Goal: Information Seeking & Learning: Learn about a topic

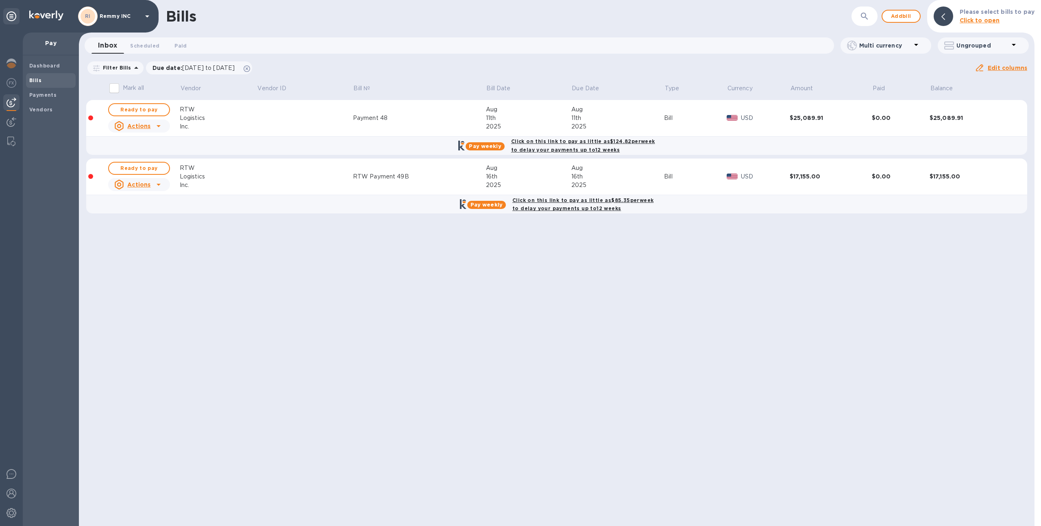
click at [121, 18] on p "Remmy INC" at bounding box center [120, 16] width 41 height 6
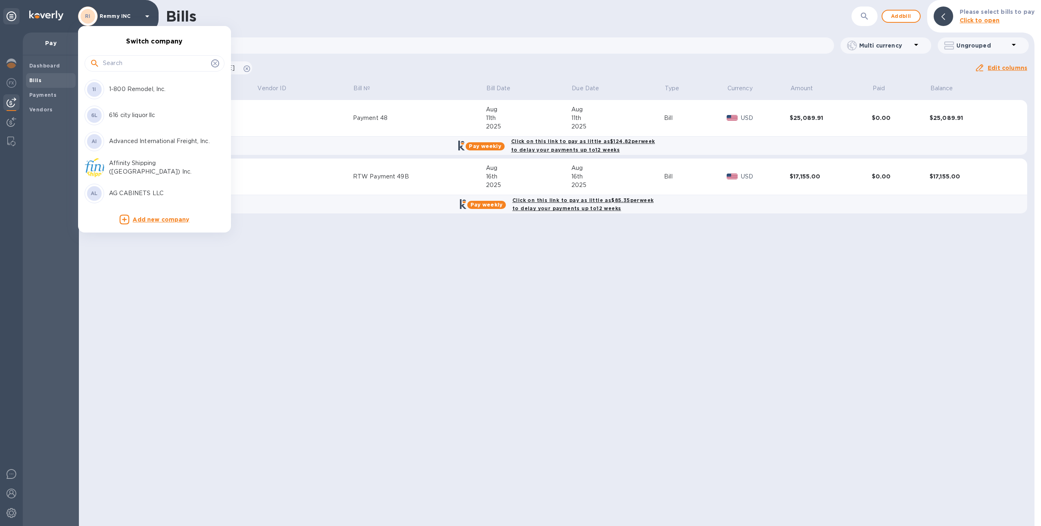
click at [127, 67] on input "text" at bounding box center [155, 63] width 105 height 12
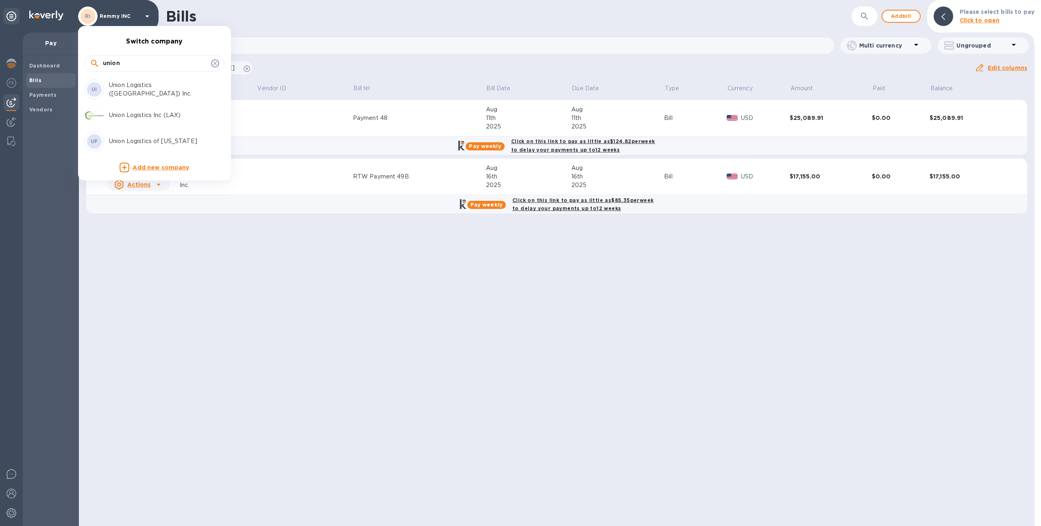
type input "union"
click at [133, 114] on p "Union Logistics Inc (LAX)" at bounding box center [160, 115] width 102 height 9
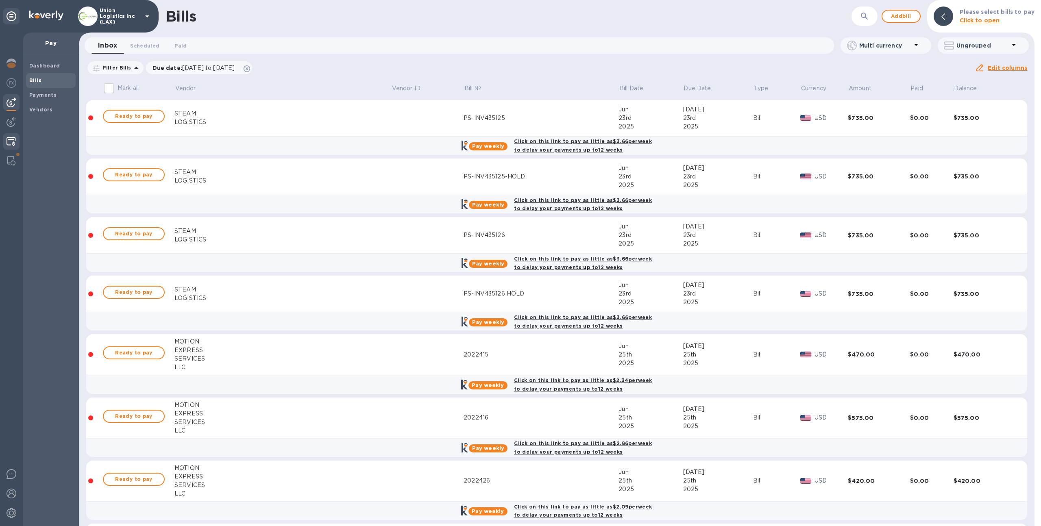
click at [9, 141] on img at bounding box center [11, 142] width 9 height 10
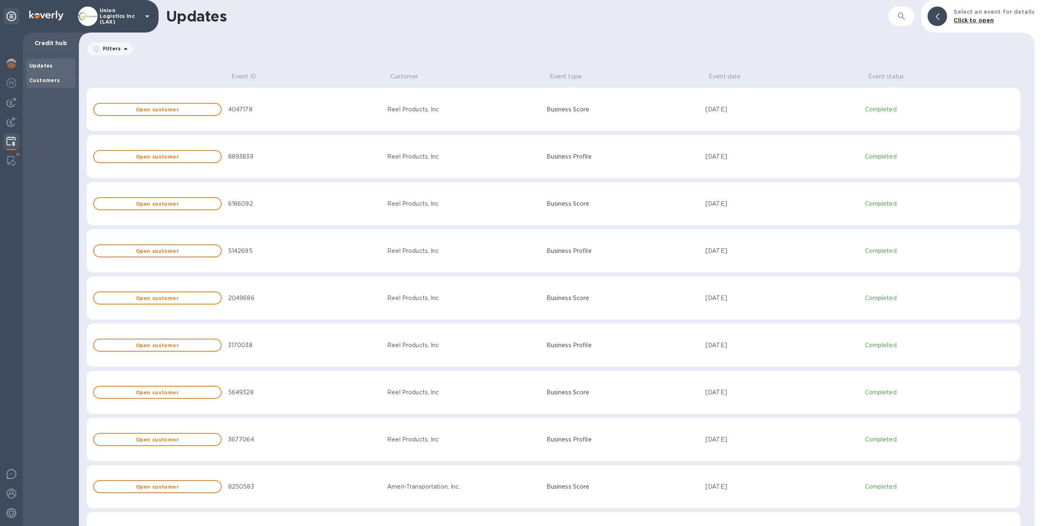
click at [54, 81] on b "Customers" at bounding box center [44, 80] width 31 height 6
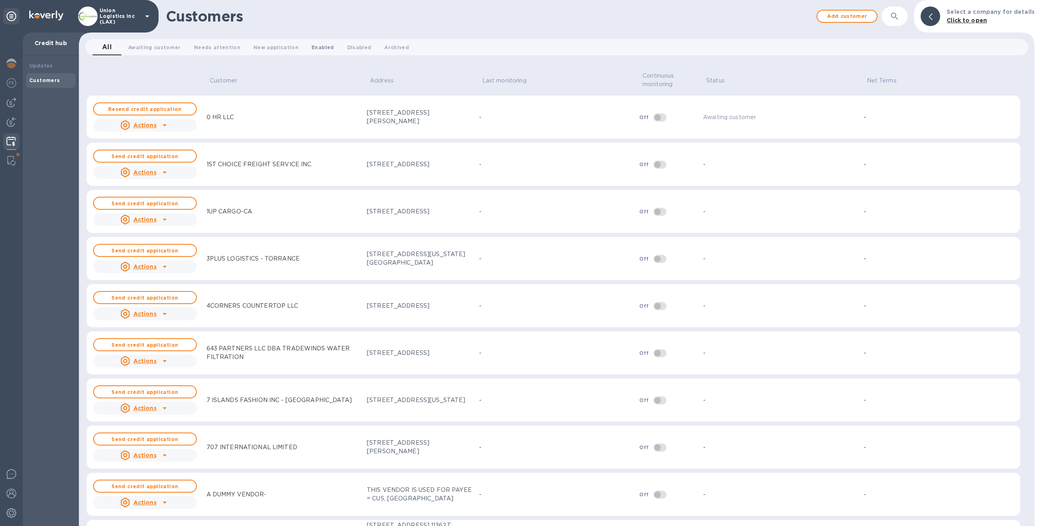
click at [312, 50] on span "Enabled 0" at bounding box center [323, 47] width 22 height 9
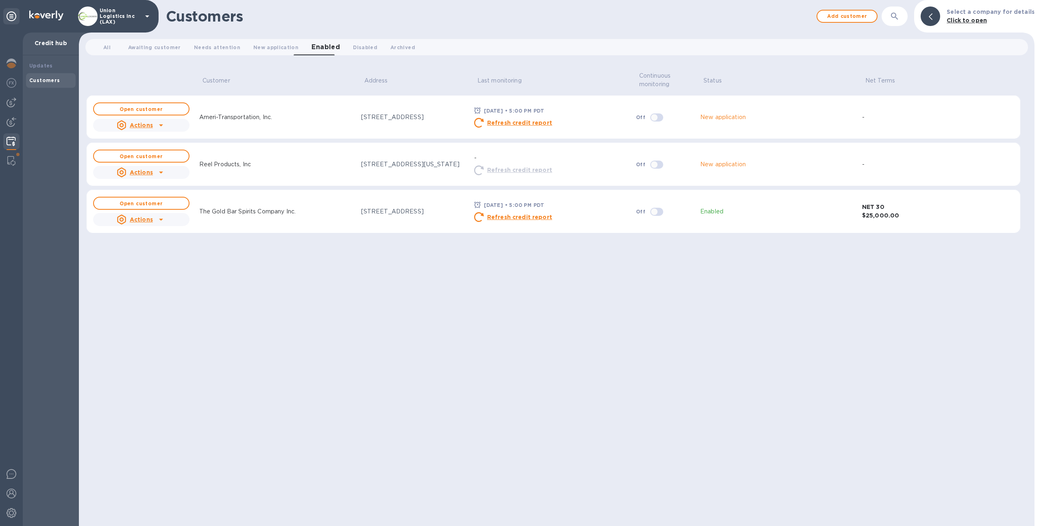
click at [15, 139] on img at bounding box center [11, 142] width 9 height 10
click at [108, 45] on span "All 0" at bounding box center [106, 47] width 7 height 9
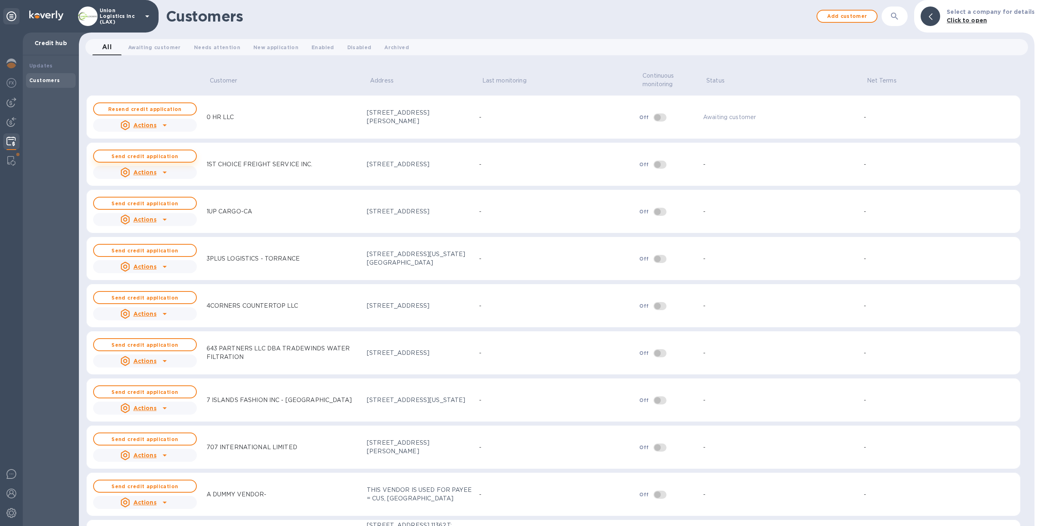
click at [168, 159] on button "Send credit application" at bounding box center [145, 156] width 104 height 13
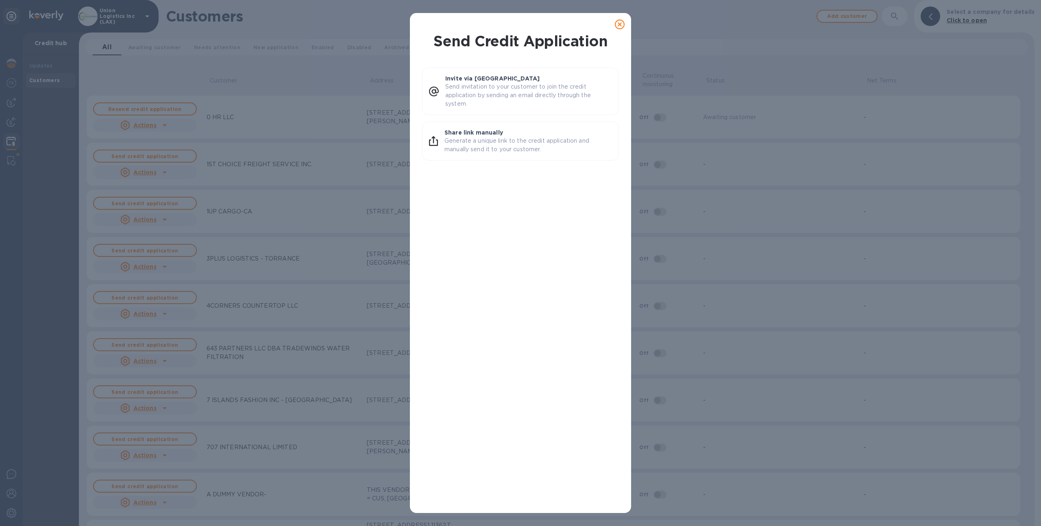
click at [622, 26] on icon at bounding box center [620, 25] width 10 height 10
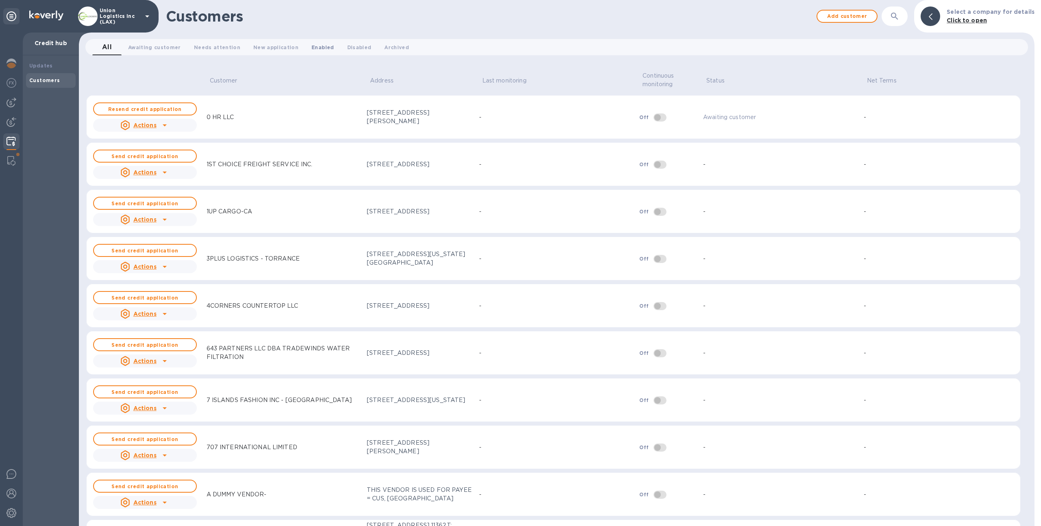
click at [315, 47] on span "Enabled 0" at bounding box center [323, 47] width 22 height 9
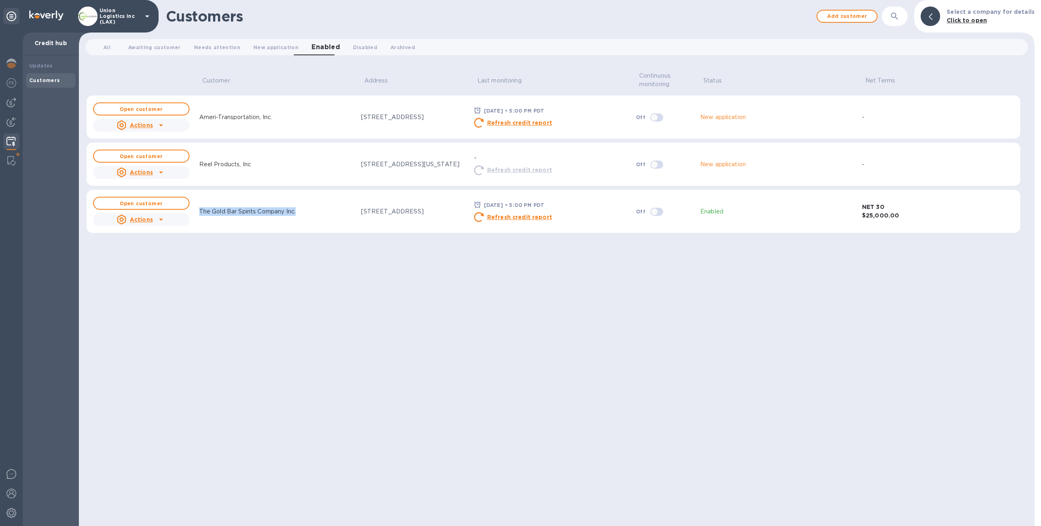
drag, startPoint x: 199, startPoint y: 211, endPoint x: 300, endPoint y: 216, distance: 100.9
click at [299, 216] on div "The Gold Bar Spirits Company Inc." at bounding box center [247, 211] width 103 height 15
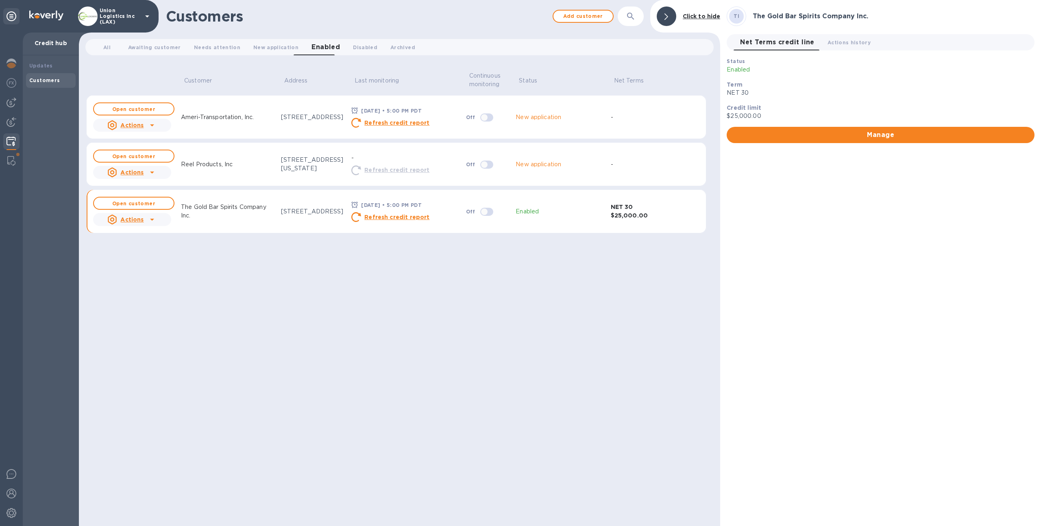
click at [281, 257] on div "Customer Address Last monitoring Continuous monitoring Status Net Terms Open cu…" at bounding box center [399, 295] width 627 height 461
click at [163, 207] on button "Open customer" at bounding box center [133, 203] width 81 height 13
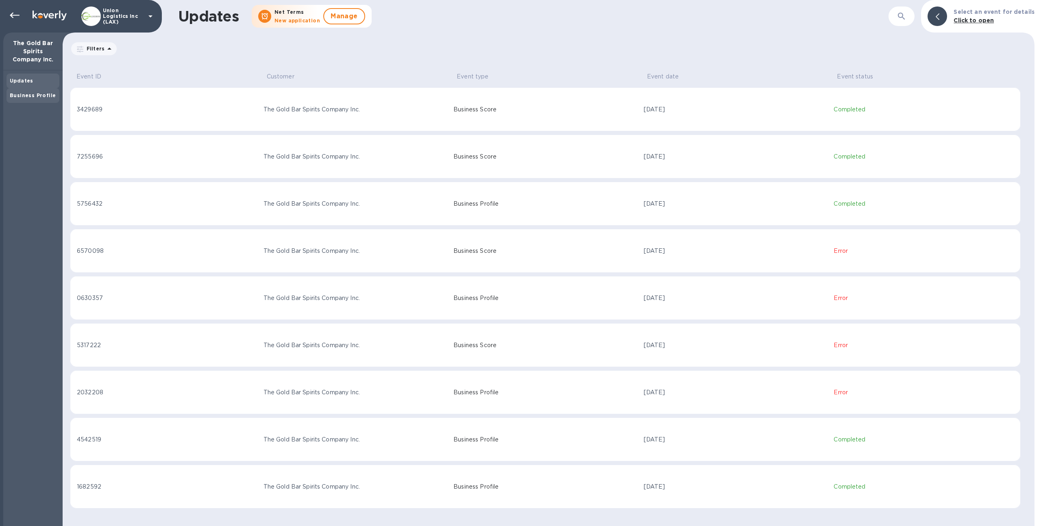
click at [39, 95] on b "Business Profile" at bounding box center [33, 95] width 46 height 6
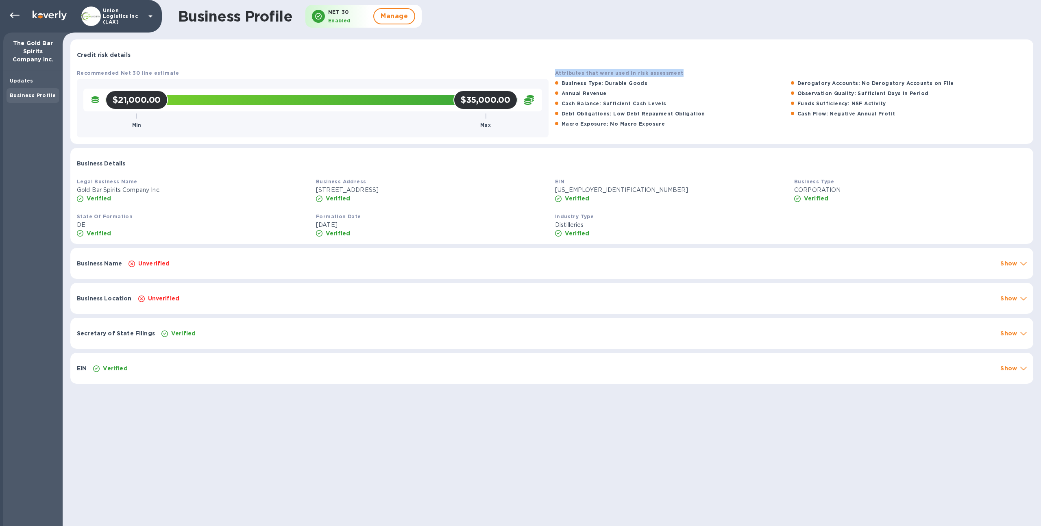
drag, startPoint x: 553, startPoint y: 72, endPoint x: 691, endPoint y: 77, distance: 138.0
click at [691, 77] on div "Attributes that were used in risk assessment Business Type: Durable Goods Derog…" at bounding box center [791, 102] width 478 height 75
click at [604, 132] on div "Attributes that were used in risk assessment Business Type: Durable Goods Derog…" at bounding box center [791, 102] width 478 height 75
drag, startPoint x: 118, startPoint y: 72, endPoint x: 137, endPoint y: 72, distance: 18.7
click at [137, 72] on b "Recommended Net 30 line estimate" at bounding box center [128, 73] width 102 height 6
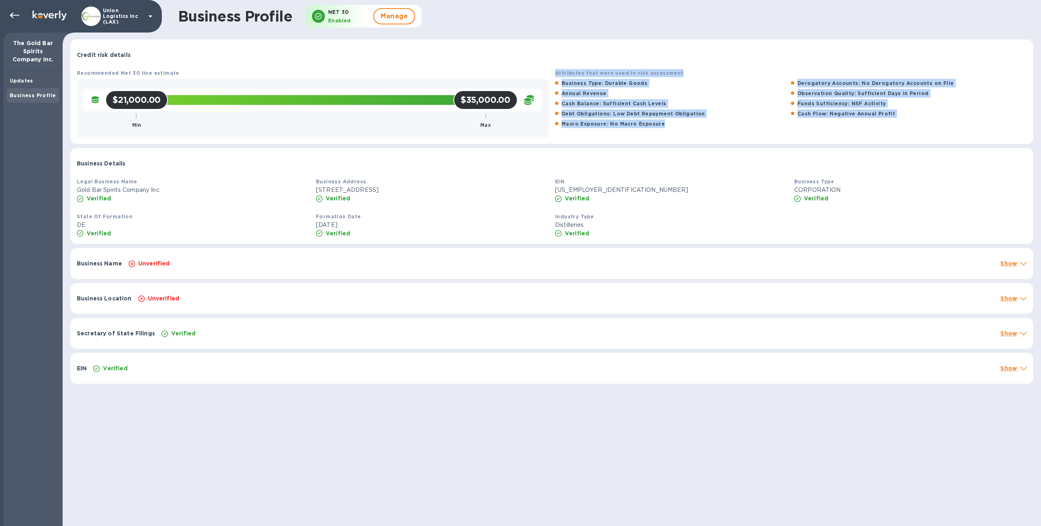
drag, startPoint x: 551, startPoint y: 73, endPoint x: 802, endPoint y: 139, distance: 259.8
click at [802, 139] on div "Attributes that were used in risk assessment Business Type: Durable Goods Derog…" at bounding box center [791, 102] width 478 height 75
click at [721, 129] on div "Macro Exposure: No Macro Exposure" at bounding box center [673, 124] width 239 height 12
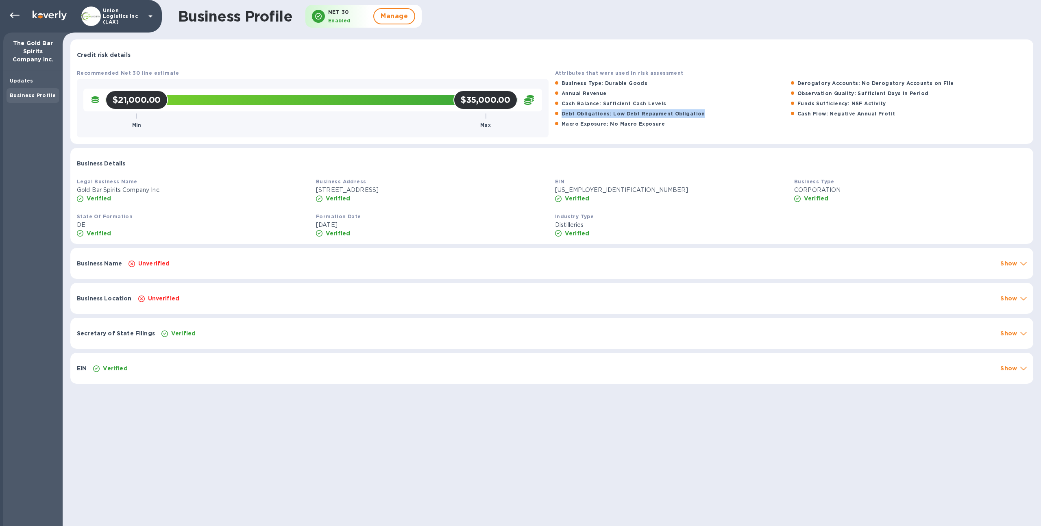
drag, startPoint x: 560, startPoint y: 114, endPoint x: 697, endPoint y: 113, distance: 136.2
click at [697, 113] on div "Debt Obligations: Low Debt Repayment Obligation" at bounding box center [673, 114] width 239 height 12
drag, startPoint x: 798, startPoint y: 115, endPoint x: 893, endPoint y: 116, distance: 95.2
click at [893, 116] on div "Cash Flow: Negative Annual Profit" at bounding box center [908, 114] width 239 height 12
drag, startPoint x: 795, startPoint y: 100, endPoint x: 882, endPoint y: 100, distance: 86.6
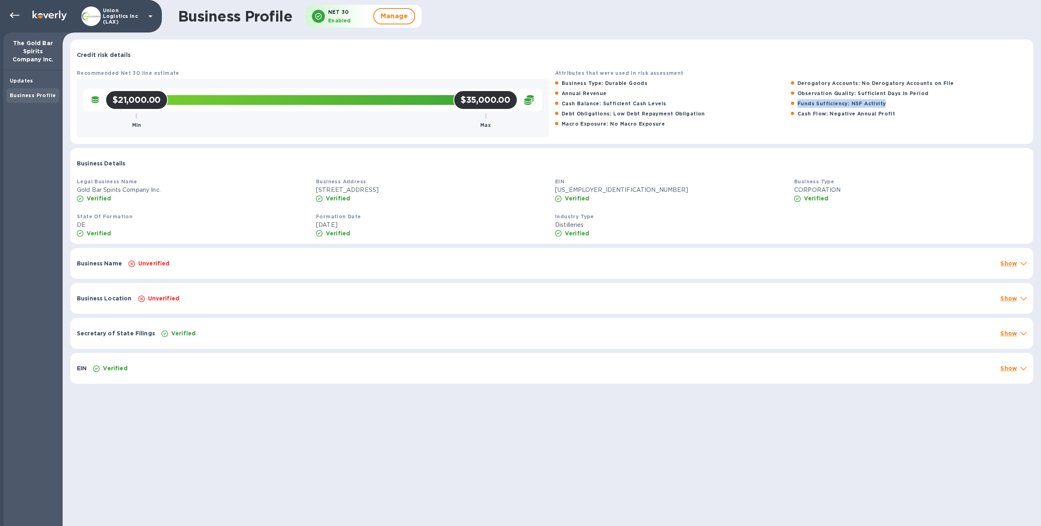
click at [882, 100] on div "Funds Sufficiency: NSF Activity" at bounding box center [908, 104] width 239 height 12
click at [33, 83] on div "Updates" at bounding box center [33, 81] width 46 height 8
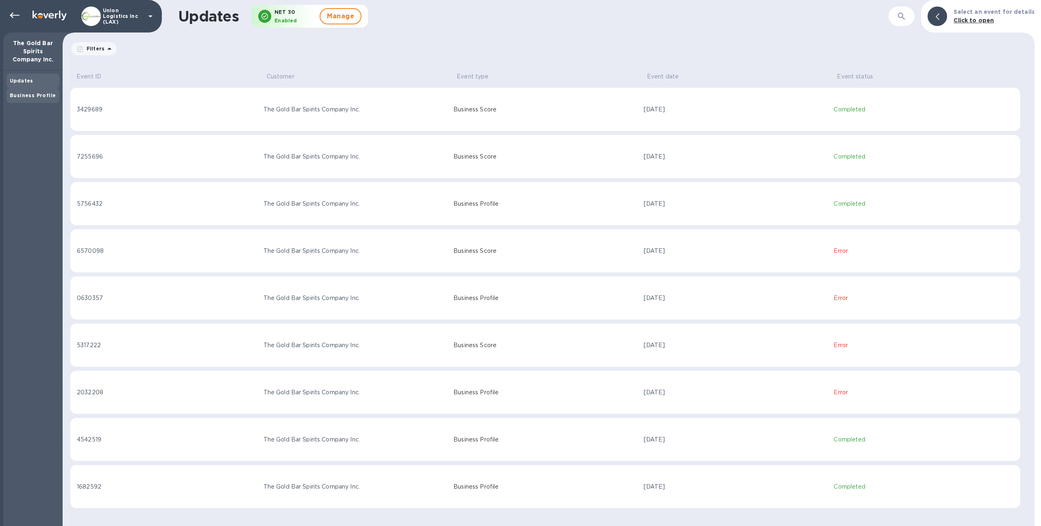
click at [42, 95] on b "Business Profile" at bounding box center [33, 95] width 46 height 6
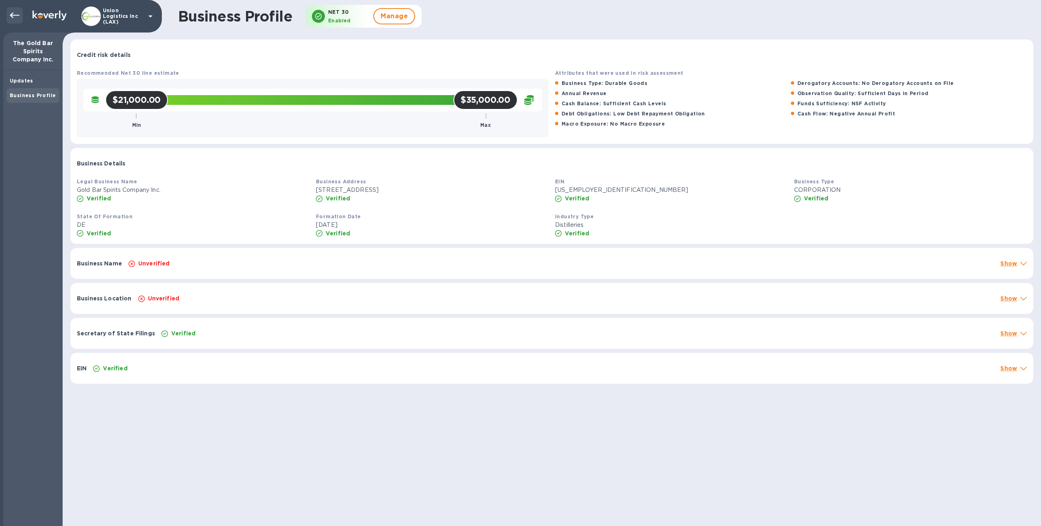
click at [14, 17] on icon at bounding box center [15, 16] width 10 height 10
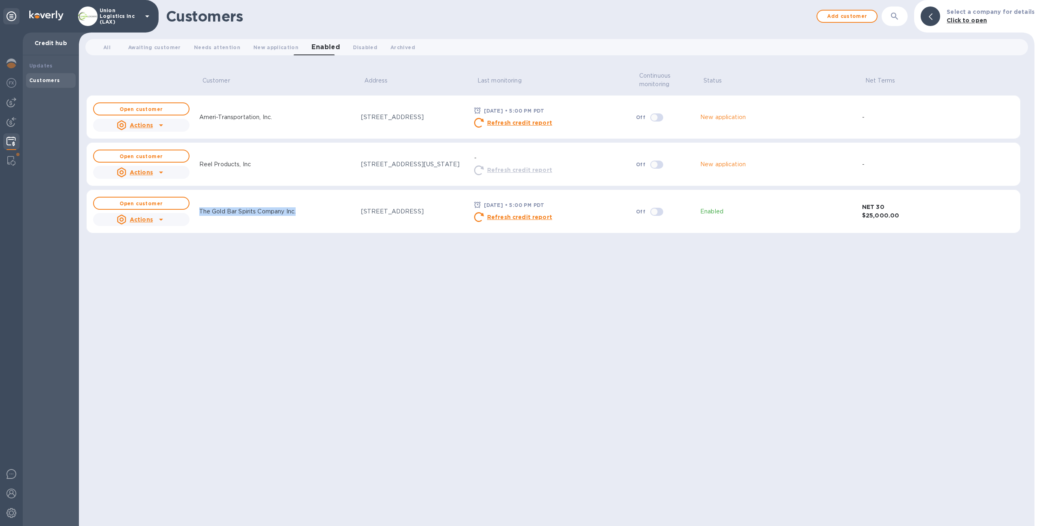
drag, startPoint x: 198, startPoint y: 212, endPoint x: 301, endPoint y: 215, distance: 103.3
click at [299, 215] on div "The Gold Bar Spirits Company Inc." at bounding box center [247, 211] width 103 height 15
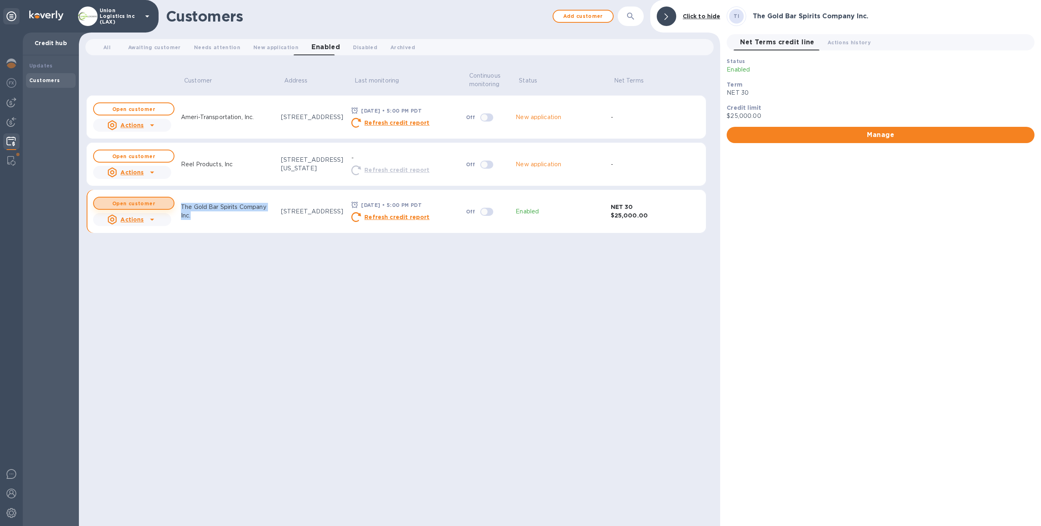
click at [161, 204] on span "Open customer" at bounding box center [133, 203] width 67 height 5
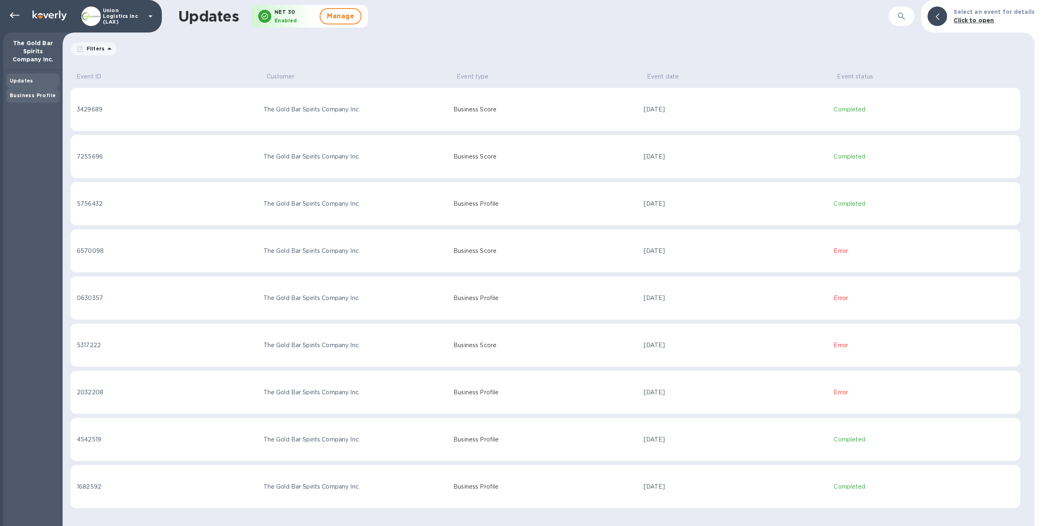
click at [44, 98] on b "Business Profile" at bounding box center [33, 95] width 46 height 6
